Goal: Information Seeking & Learning: Learn about a topic

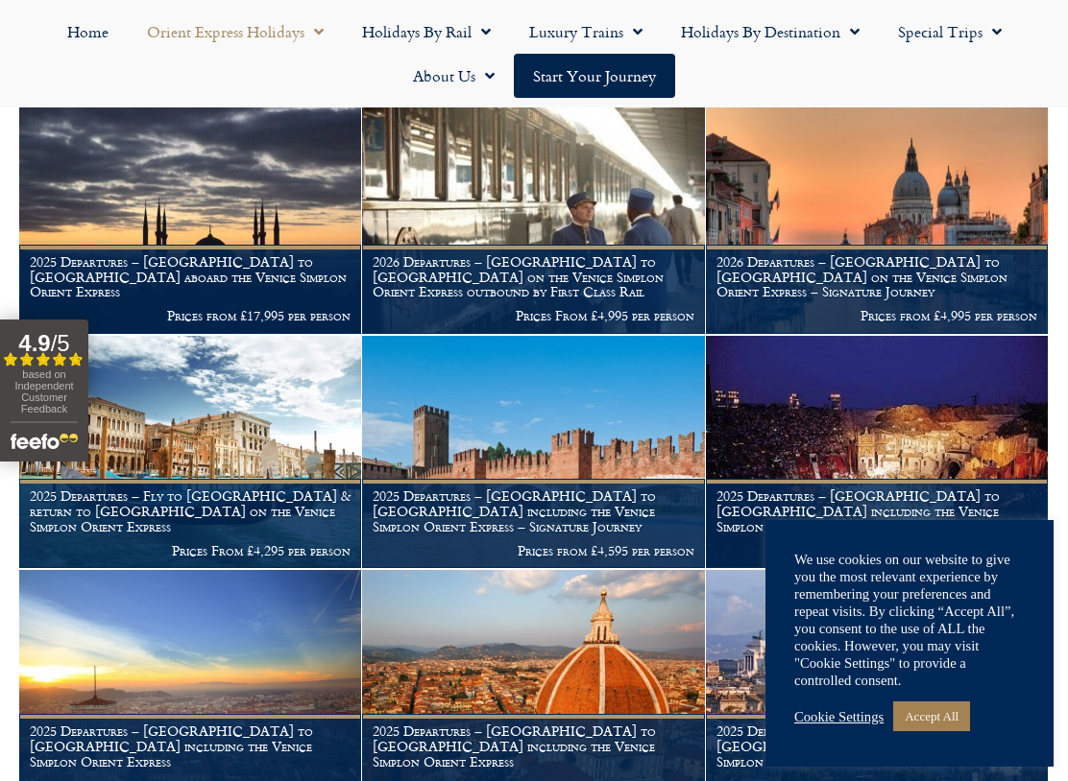
scroll to position [612, 0]
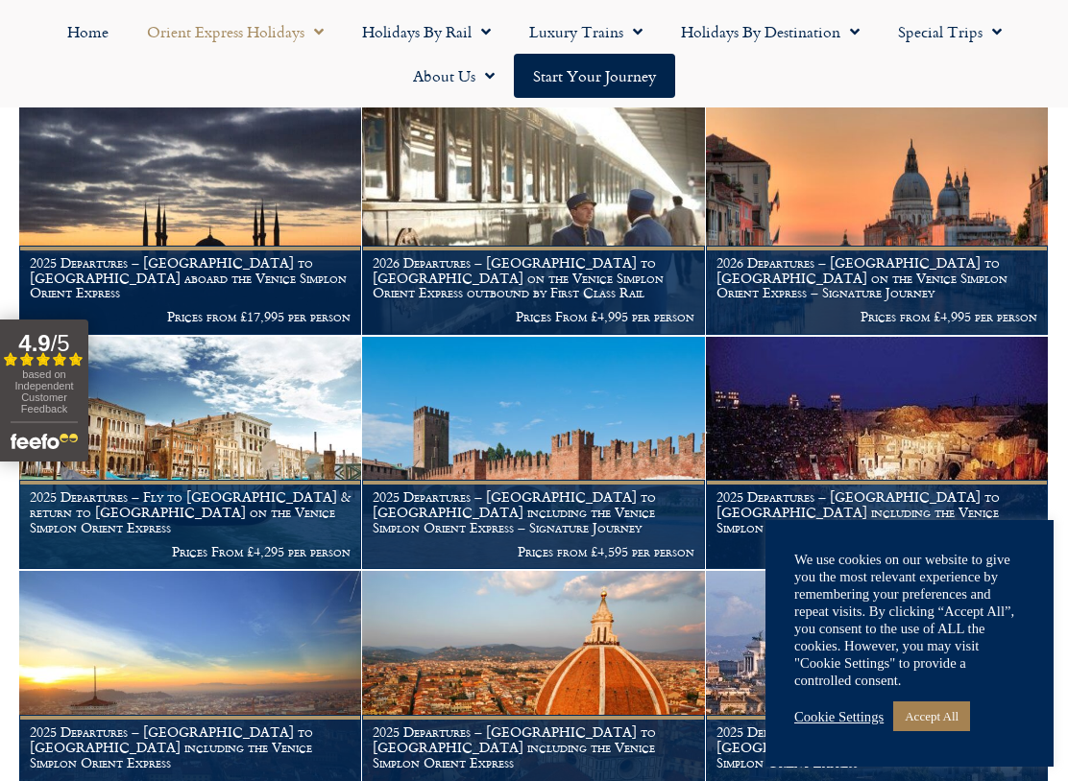
click at [870, 210] on img at bounding box center [877, 218] width 342 height 233
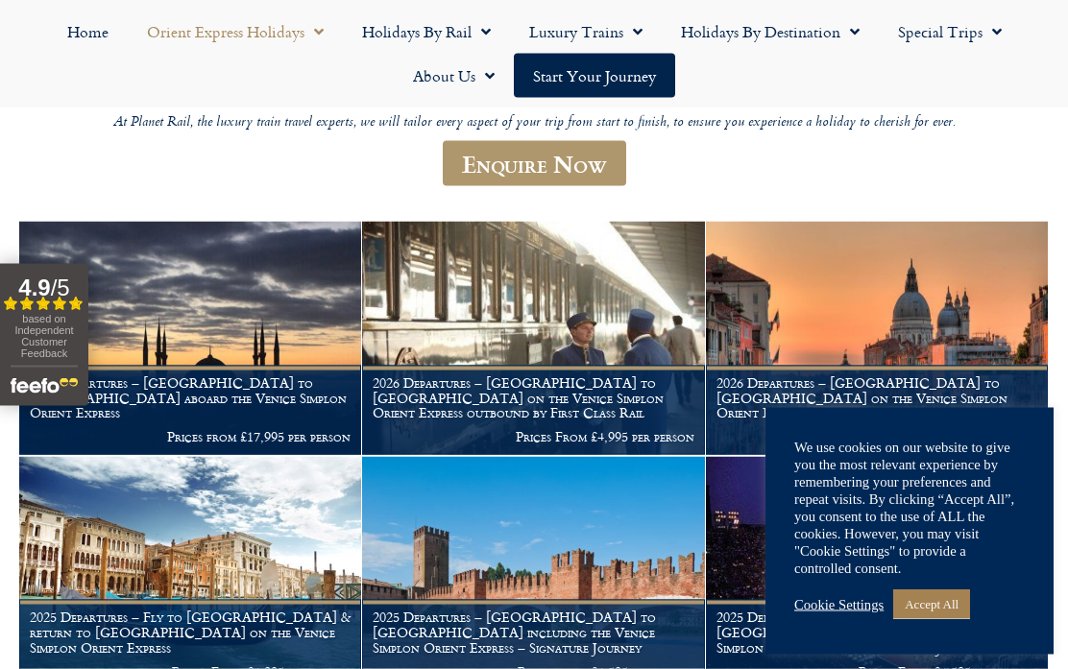
scroll to position [491, 0]
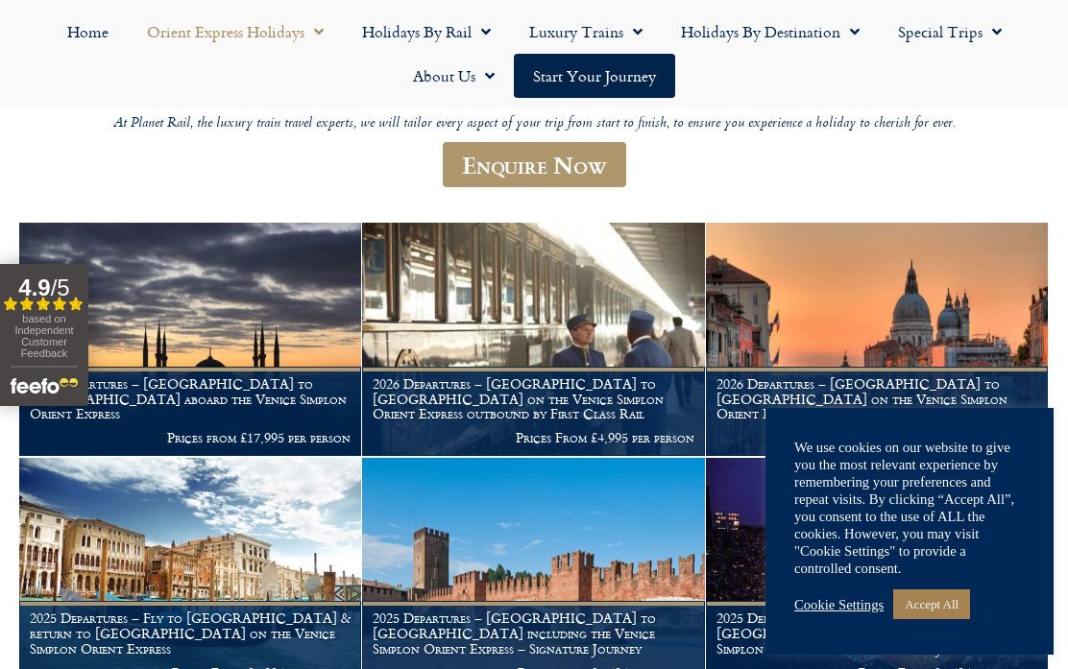
click at [564, 376] on h1 "2026 Departures – Venice to London on the Venice Simplon Orient Express outboun…" at bounding box center [532, 398] width 321 height 45
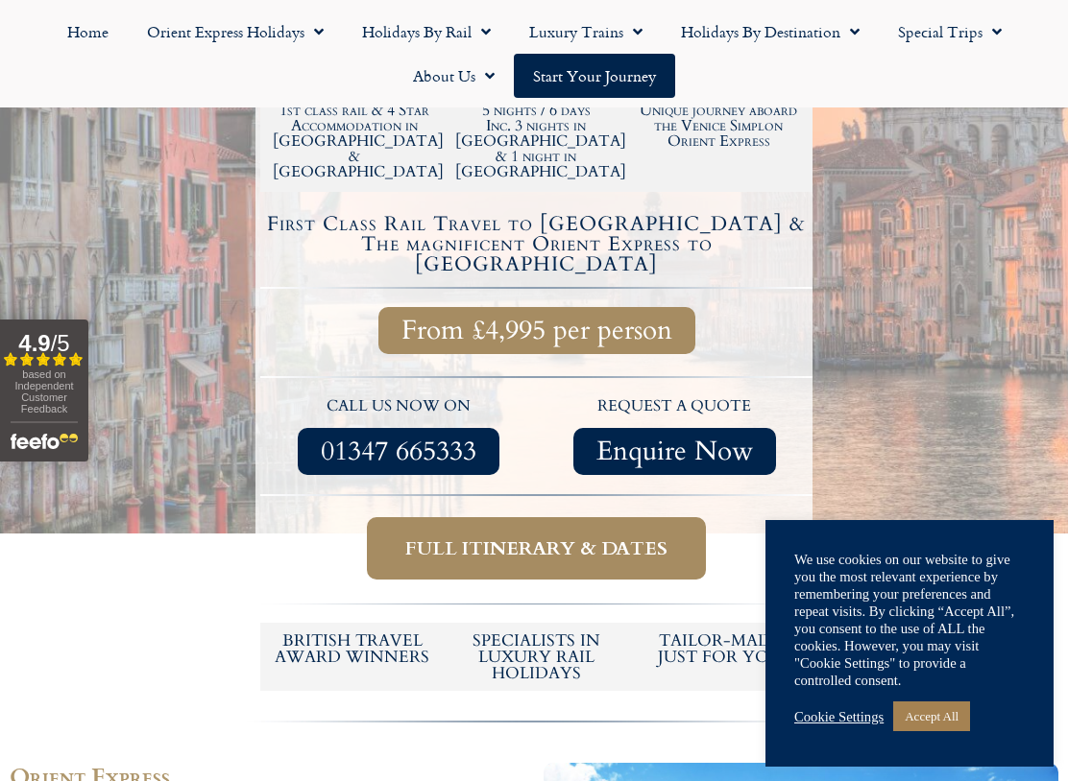
scroll to position [579, 0]
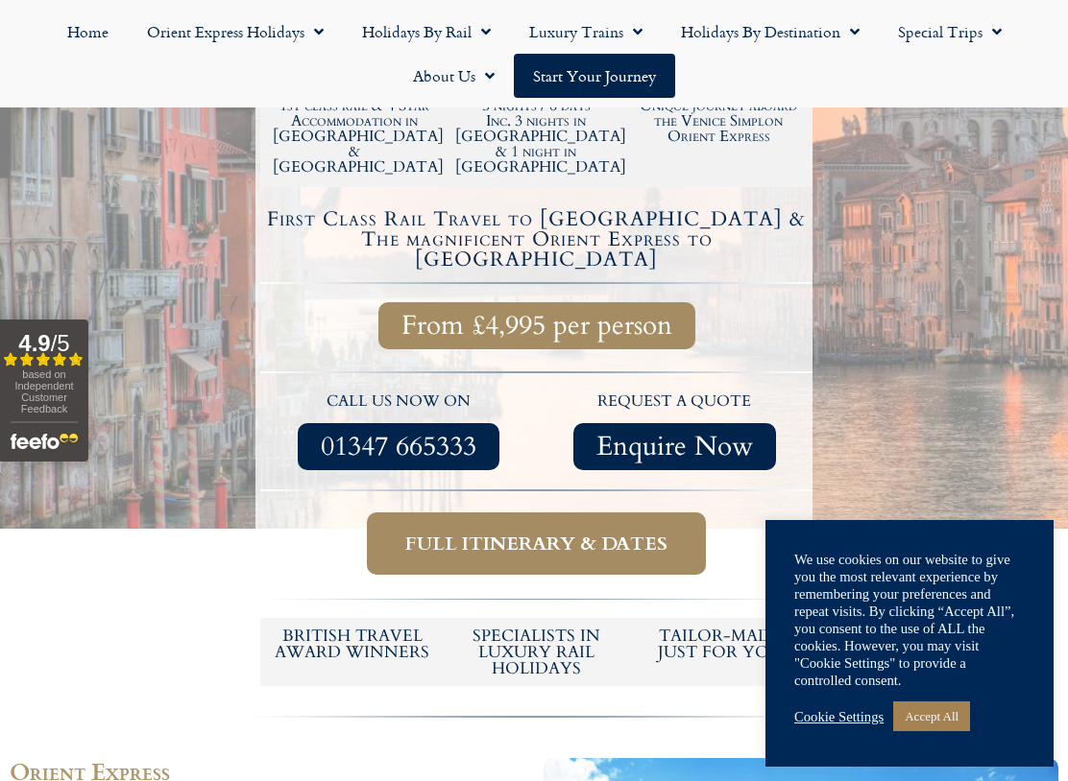
click at [940, 668] on link "Accept All" at bounding box center [931, 717] width 77 height 30
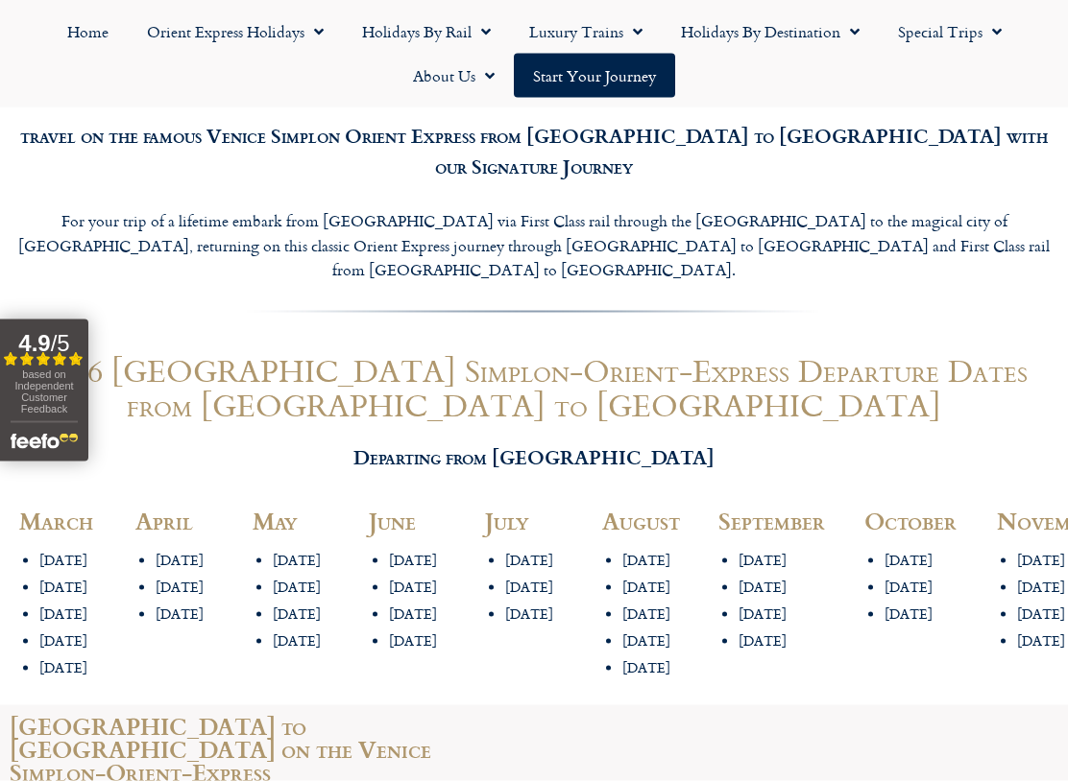
scroll to position [2053, 0]
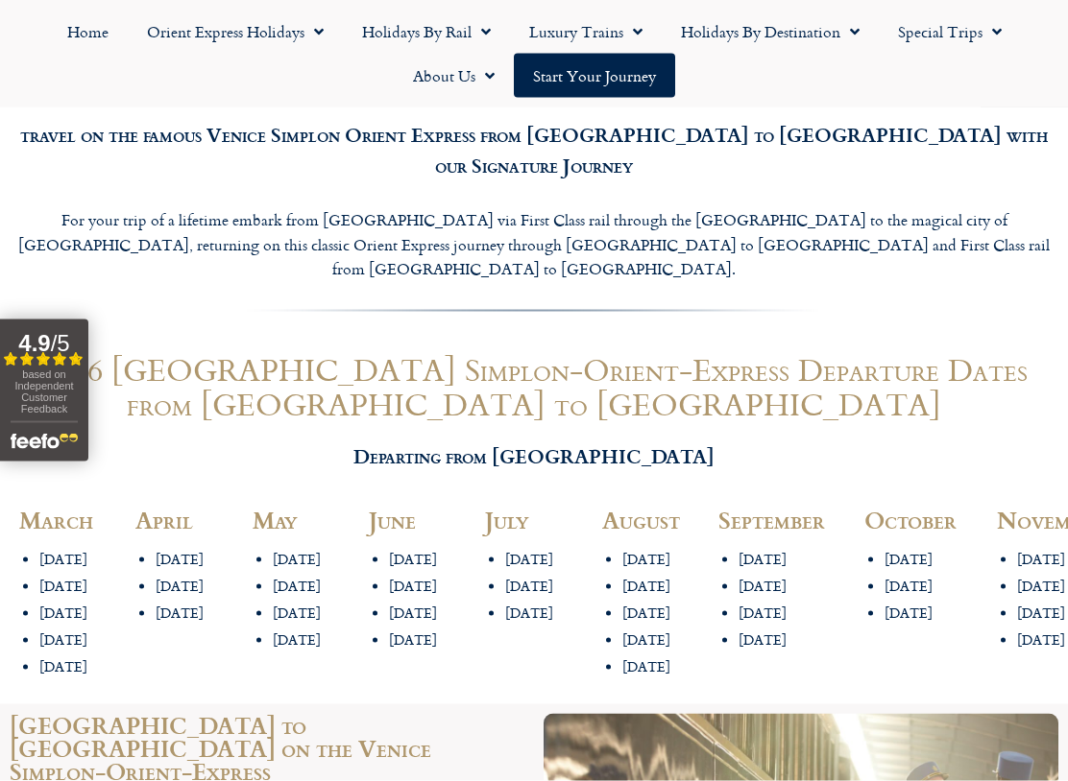
click at [313, 632] on li "[DATE]" at bounding box center [311, 641] width 77 height 18
click at [298, 632] on li "[DATE]" at bounding box center [311, 641] width 77 height 18
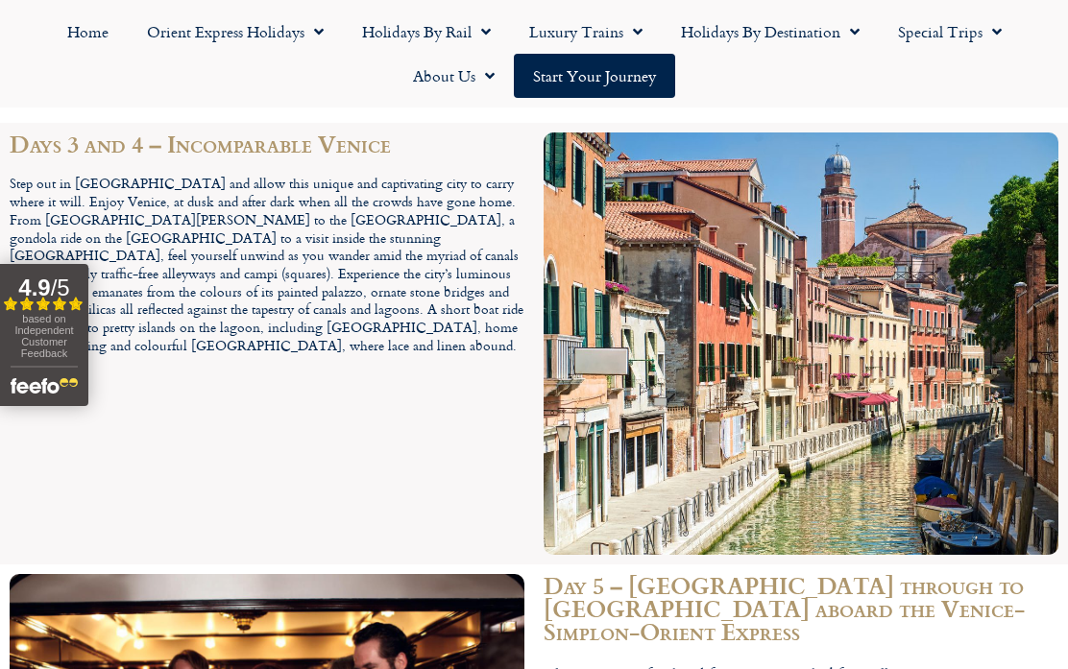
scroll to position [4036, 0]
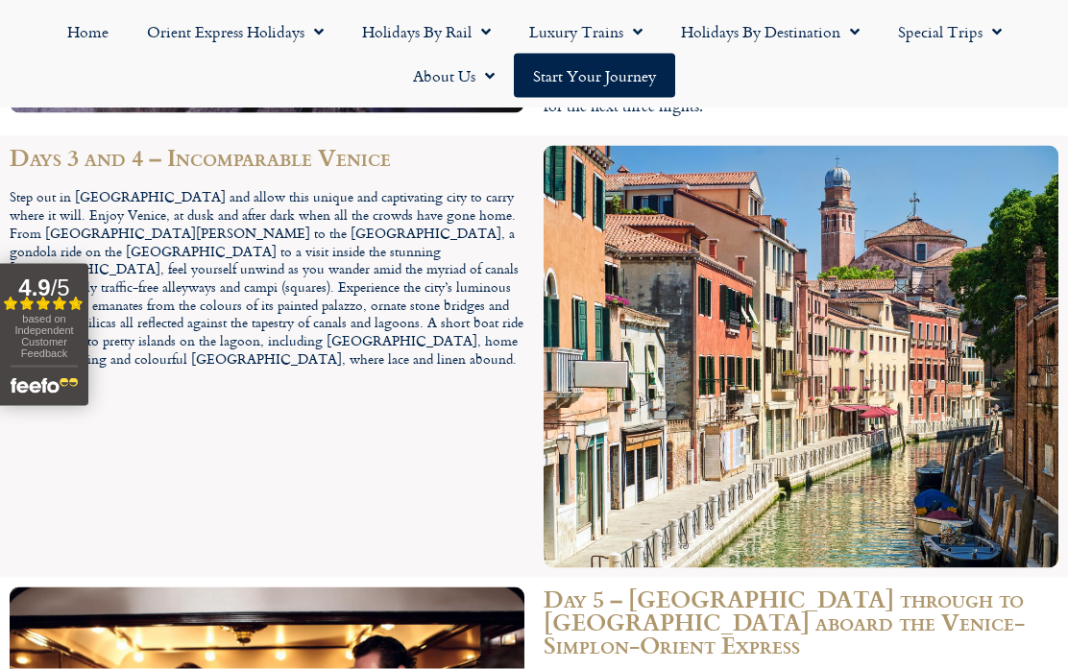
click at [635, 26] on span "Menu" at bounding box center [632, 31] width 19 height 35
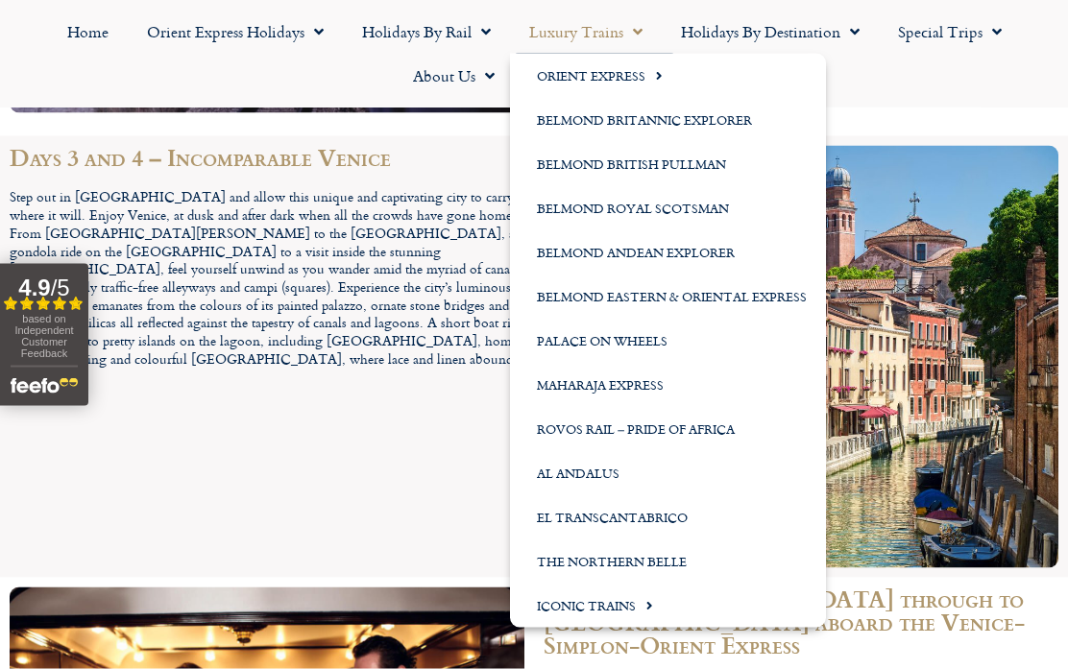
scroll to position [4037, 0]
click at [691, 205] on link "Belmond Royal Scotsman" at bounding box center [668, 208] width 316 height 44
